Goal: Book appointment/travel/reservation

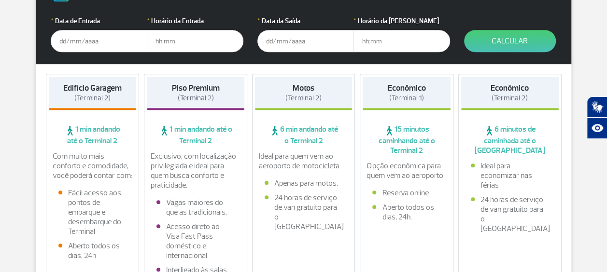
scroll to position [193, 0]
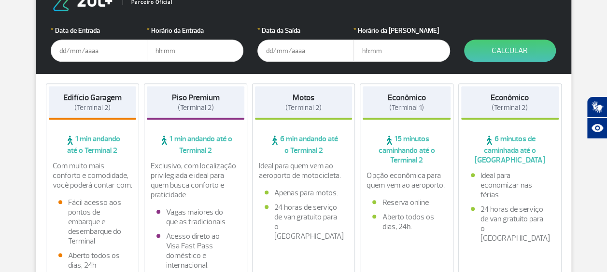
click at [90, 53] on input "text" at bounding box center [99, 51] width 97 height 22
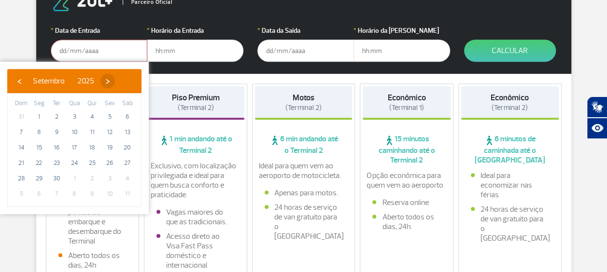
click at [115, 82] on span "›" at bounding box center [107, 81] width 14 height 14
click at [109, 82] on span "›" at bounding box center [102, 81] width 14 height 14
click at [116, 82] on span "›" at bounding box center [109, 81] width 14 height 14
click at [125, 143] on span "20" at bounding box center [127, 147] width 15 height 15
type input "[DATE]"
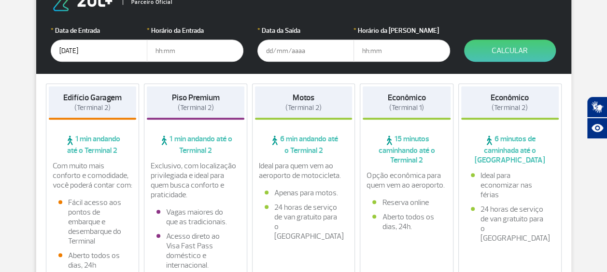
click at [168, 57] on input "text" at bounding box center [195, 51] width 97 height 22
click at [177, 54] on input "text" at bounding box center [195, 51] width 97 height 22
type input "8"
type input "08:00"
click at [284, 52] on input "text" at bounding box center [305, 51] width 97 height 22
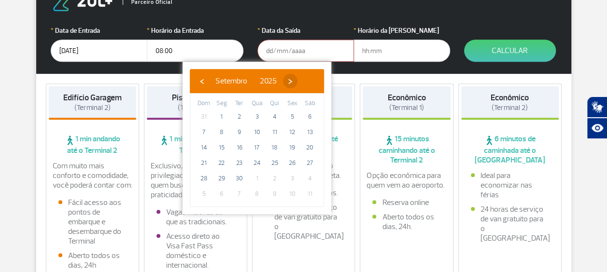
click at [297, 82] on span "›" at bounding box center [290, 81] width 14 height 14
click at [299, 82] on span "›" at bounding box center [291, 81] width 14 height 14
click at [310, 117] on span "3" at bounding box center [309, 116] width 15 height 15
type input "[DATE]"
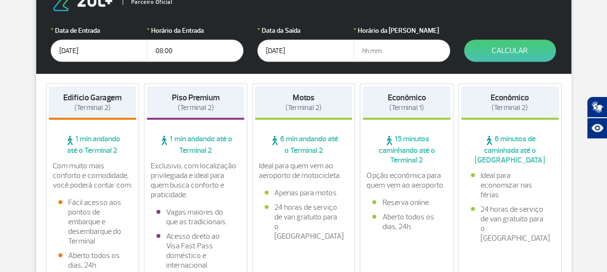
click at [369, 47] on input "text" at bounding box center [401, 51] width 97 height 22
type input "16:00"
click at [527, 45] on button "Calcular" at bounding box center [510, 51] width 92 height 22
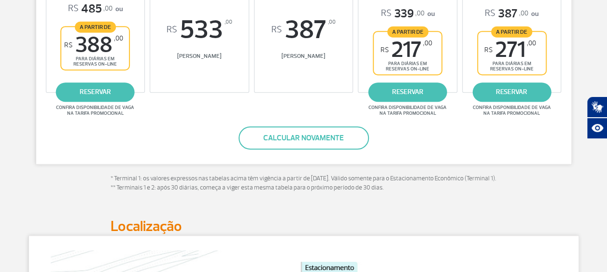
scroll to position [148, 0]
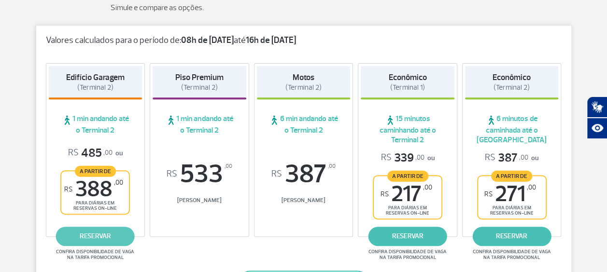
click at [93, 232] on link "reservar" at bounding box center [95, 236] width 79 height 19
